Goal: Information Seeking & Learning: Learn about a topic

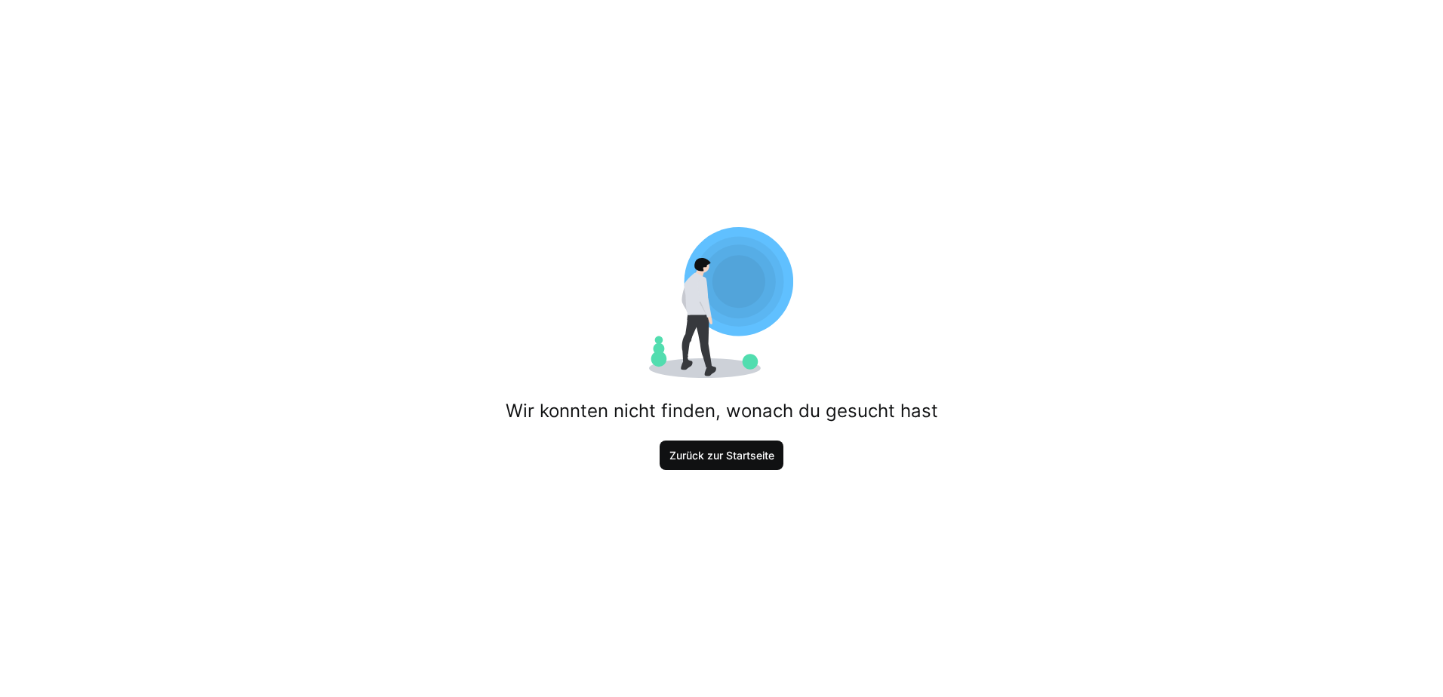
click at [670, 459] on span "Zurück zur Startseite" at bounding box center [721, 455] width 109 height 15
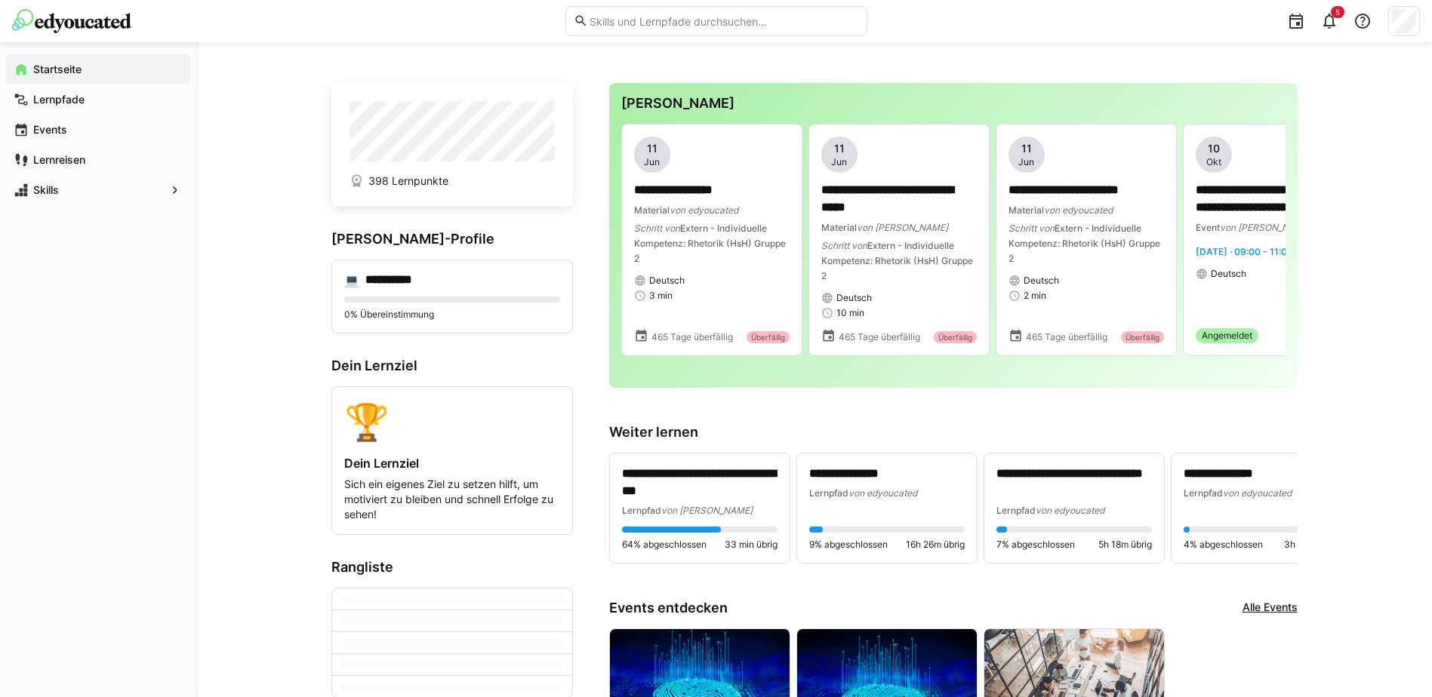
click at [641, 28] on eds-input at bounding box center [716, 21] width 302 height 30
type input "ELO"
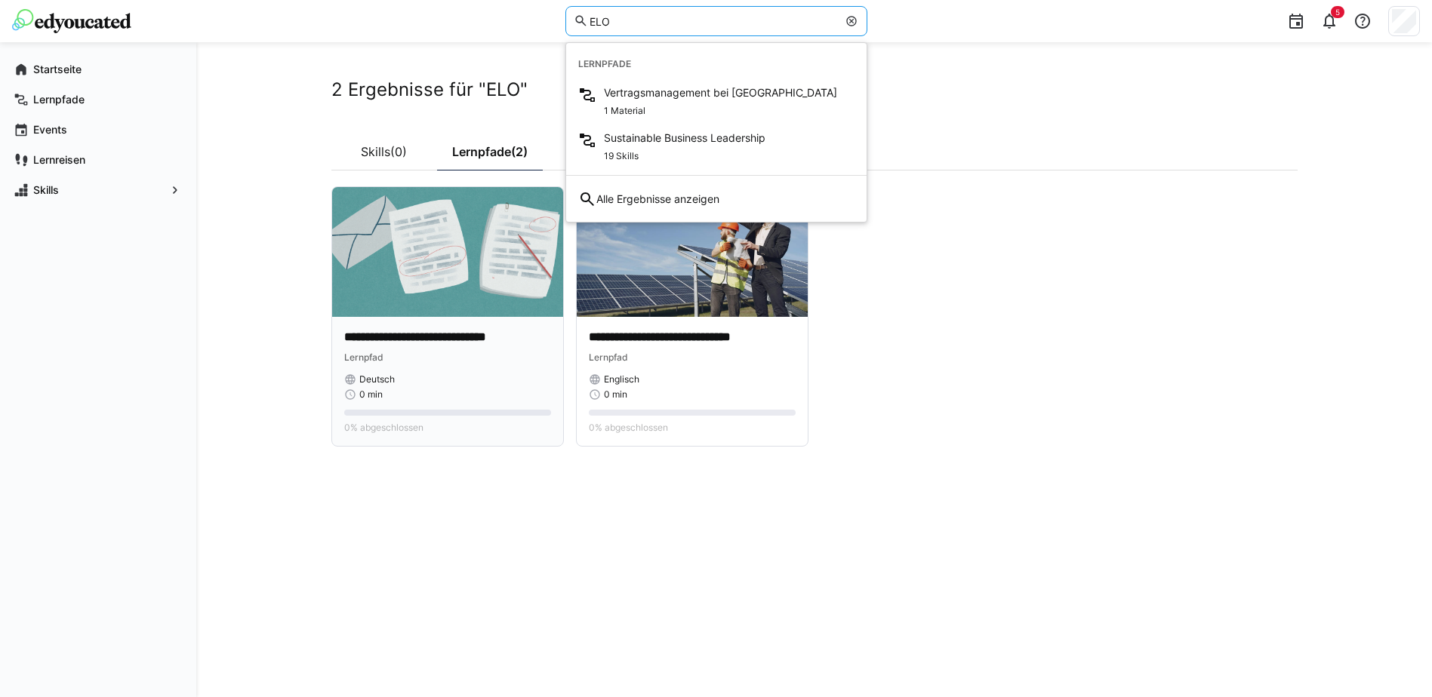
click at [369, 340] on p "**********" at bounding box center [447, 337] width 207 height 17
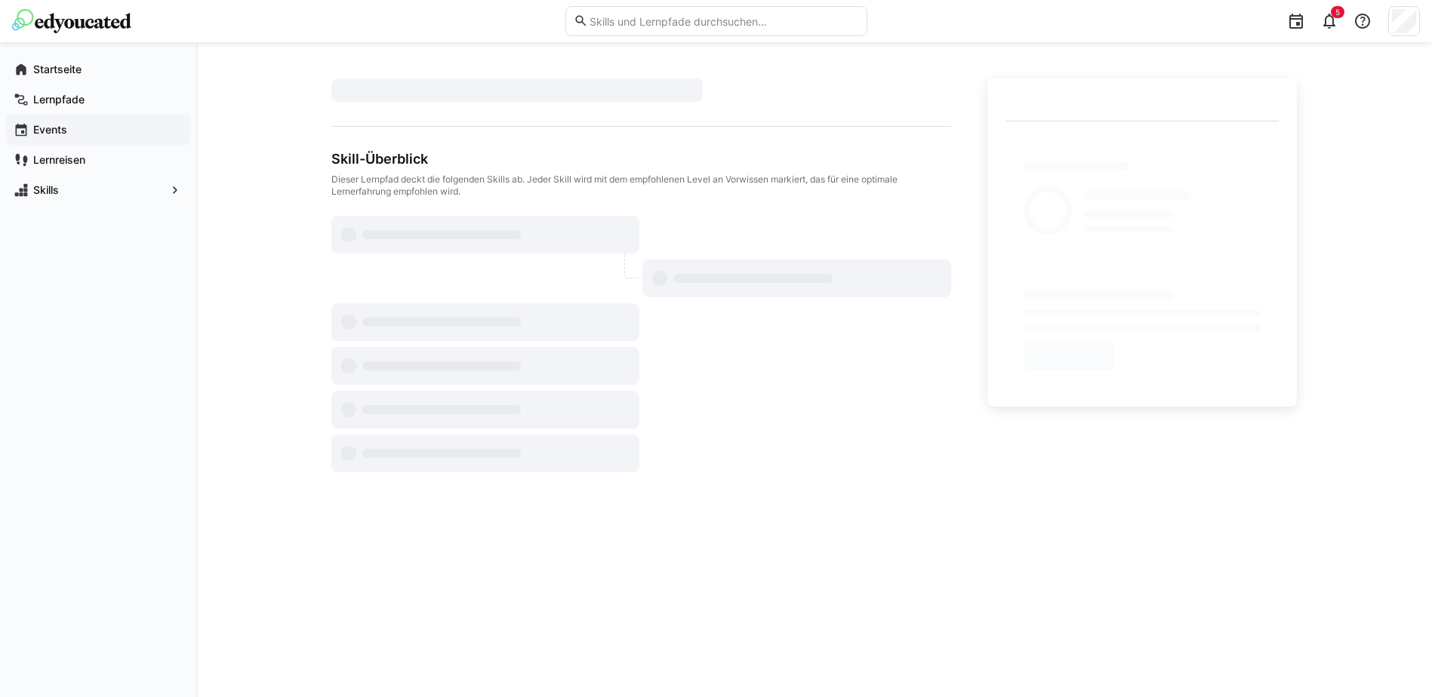
click at [72, 125] on span "Events" at bounding box center [107, 129] width 152 height 15
click at [0, 0] on app-navigation-label "Lernpfade" at bounding box center [0, 0] width 0 height 0
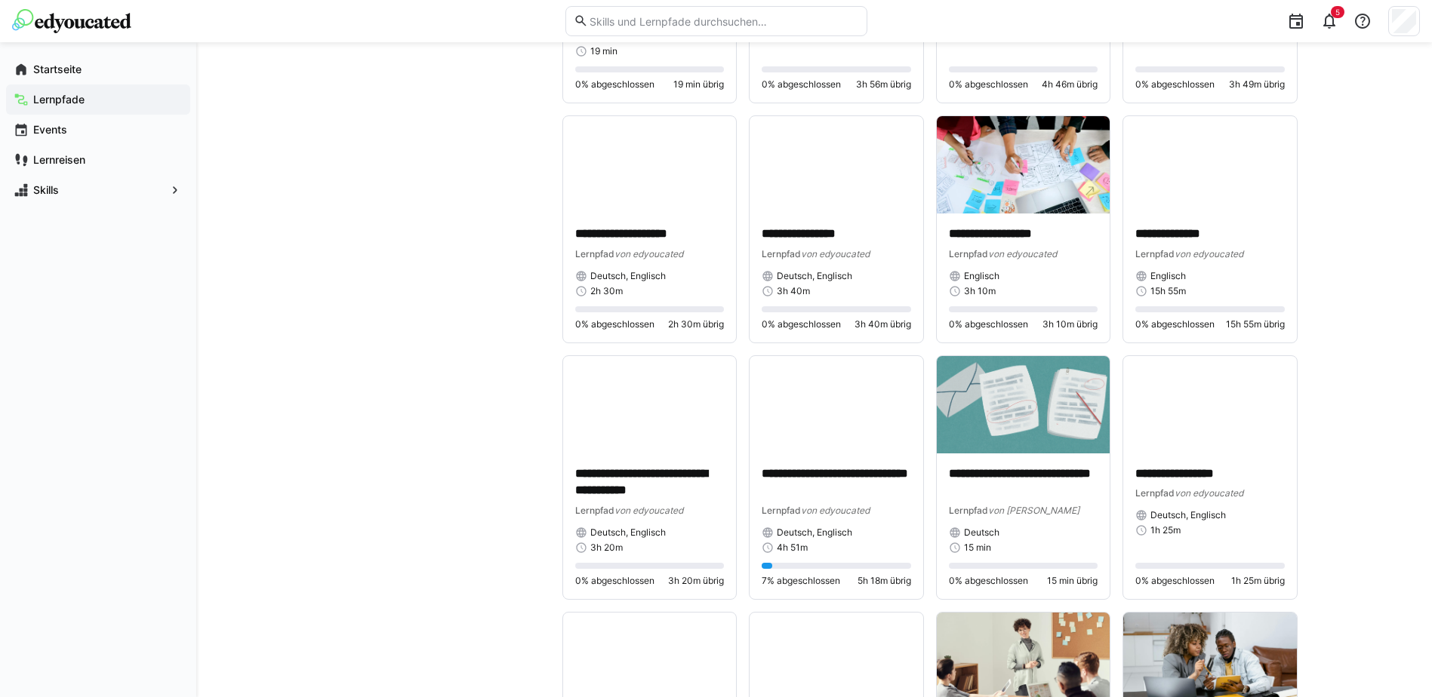
scroll to position [4452, 0]
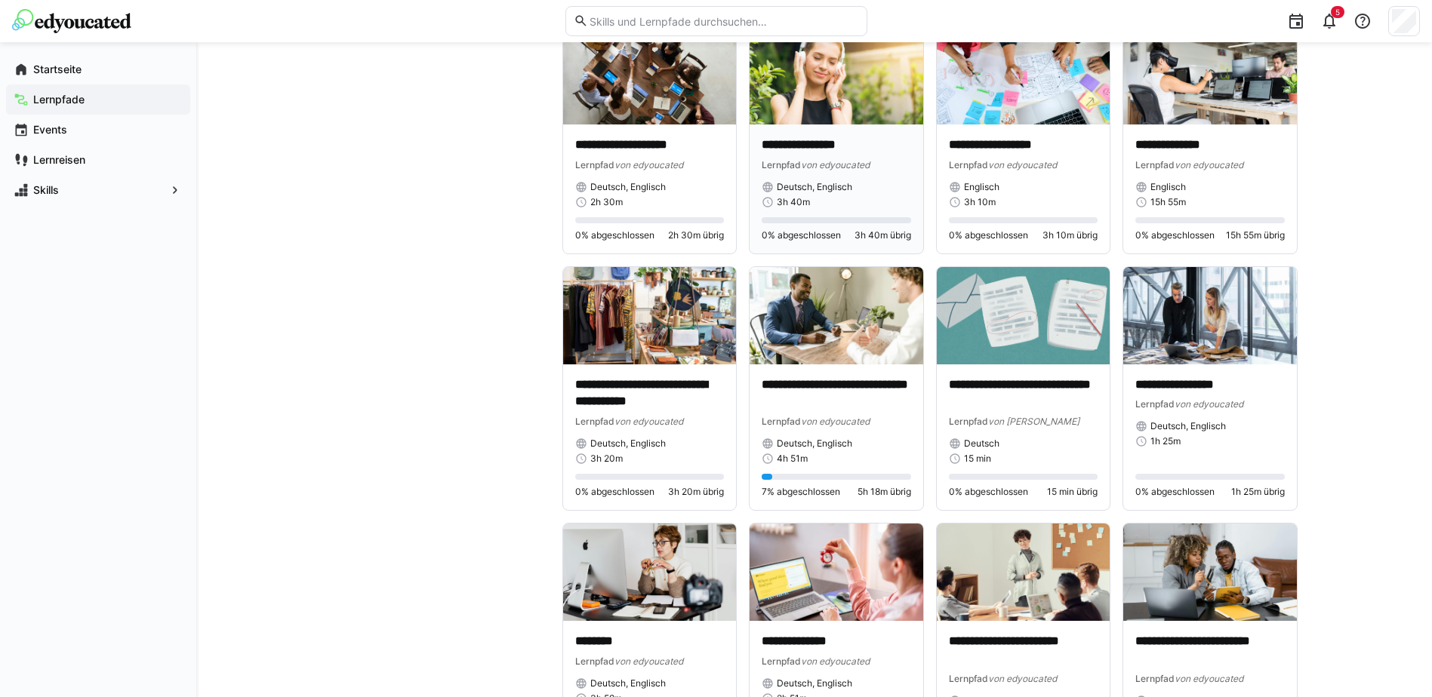
click at [836, 121] on img at bounding box center [836, 75] width 174 height 97
